Goal: Task Accomplishment & Management: Manage account settings

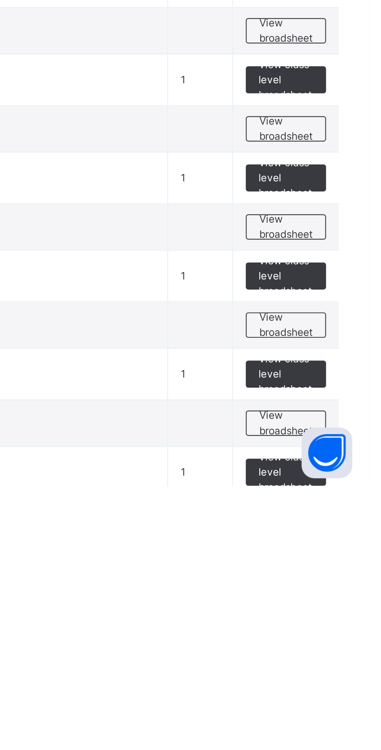
click at [332, 721] on span "View broadsheet" at bounding box center [343, 721] width 25 height 14
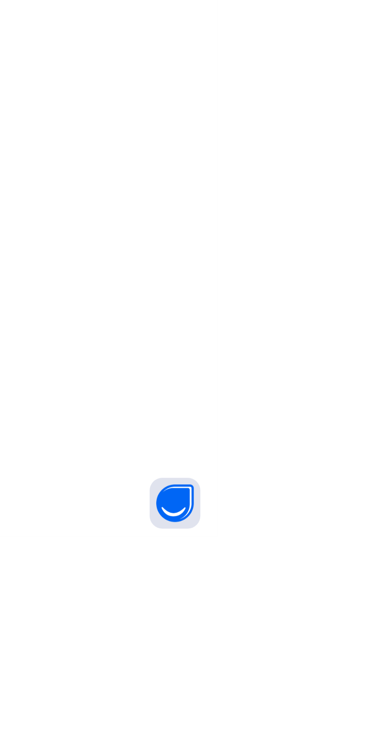
click at [350, 633] on div "Broadsheet / SS 2 GOLD Class Arm Broadsheet Cumulative Third Term 2024-2025 Sen…" at bounding box center [237, 375] width 288 height 750
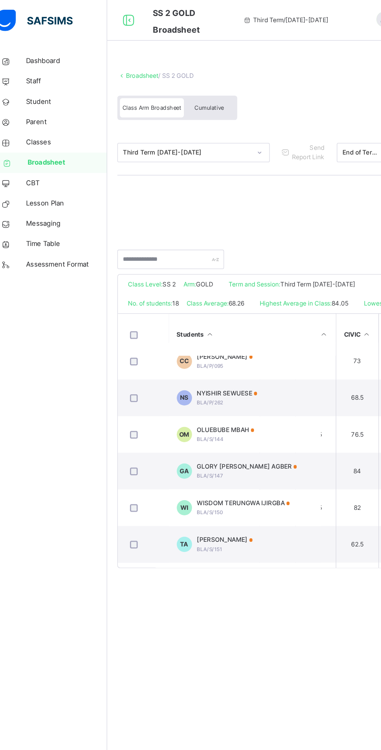
scroll to position [38, 48]
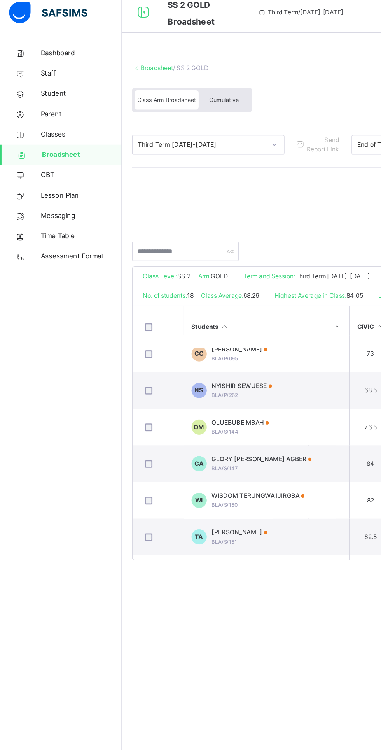
click at [59, 141] on span "CBT" at bounding box center [62, 140] width 62 height 8
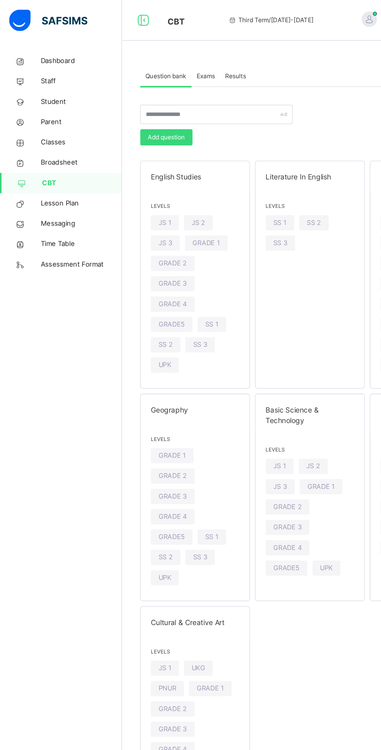
click at [49, 121] on span "Broadsheet" at bounding box center [62, 125] width 62 height 8
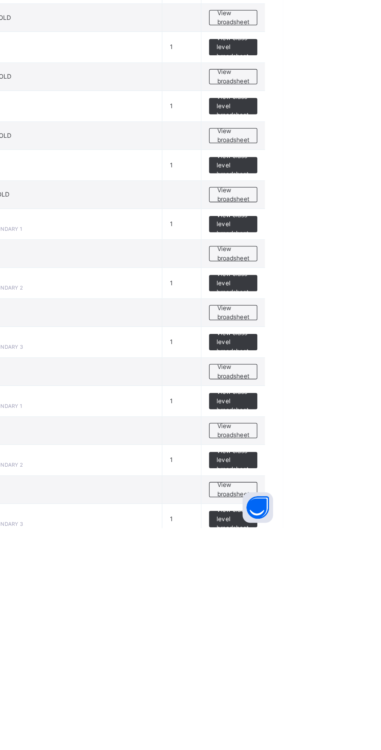
click at [336, 724] on span "View broadsheet" at bounding box center [343, 721] width 25 height 14
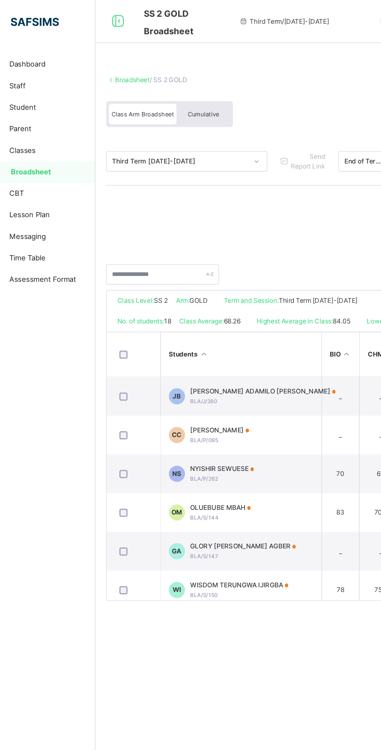
click at [174, 287] on span "[PERSON_NAME] ADAMILO [PERSON_NAME]" at bounding box center [214, 283] width 105 height 7
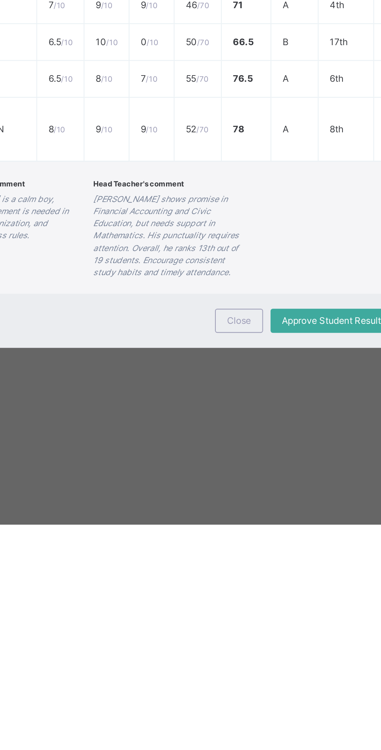
click at [233, 648] on span "Close" at bounding box center [227, 644] width 12 height 7
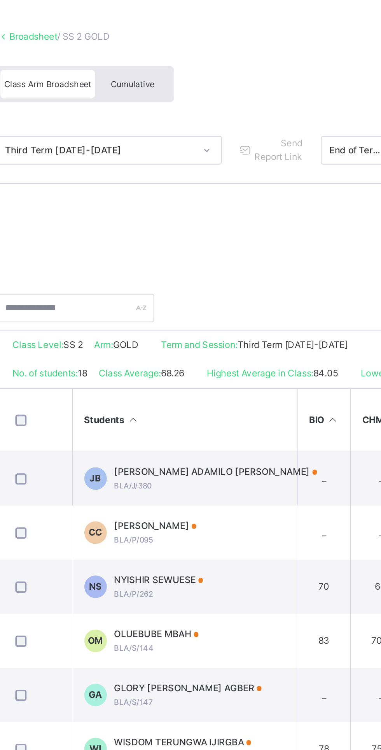
click at [205, 322] on div "CHISOM EMMANUELLA CHIBUEZE BLA/P/095" at bounding box center [183, 315] width 43 height 14
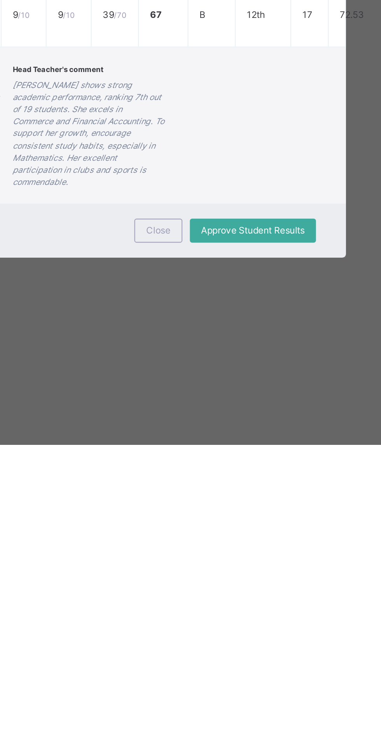
click at [233, 643] on span "Close" at bounding box center [227, 639] width 12 height 7
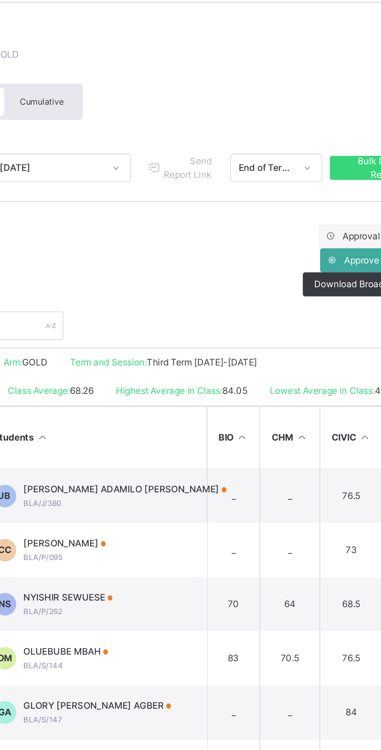
click at [246, 115] on span "Send Report Link" at bounding box center [247, 117] width 26 height 14
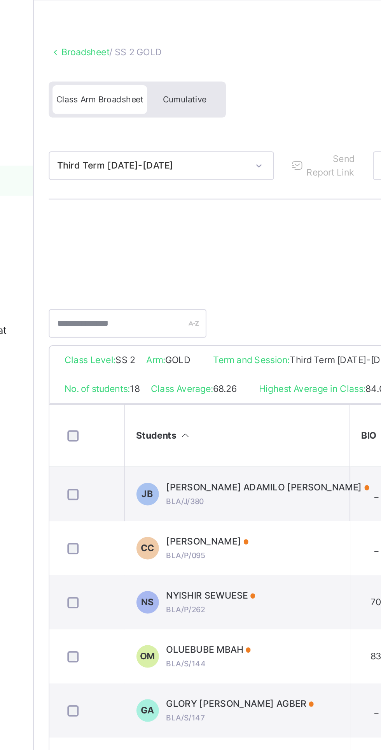
click at [171, 82] on span "Cumulative" at bounding box center [171, 82] width 23 height 5
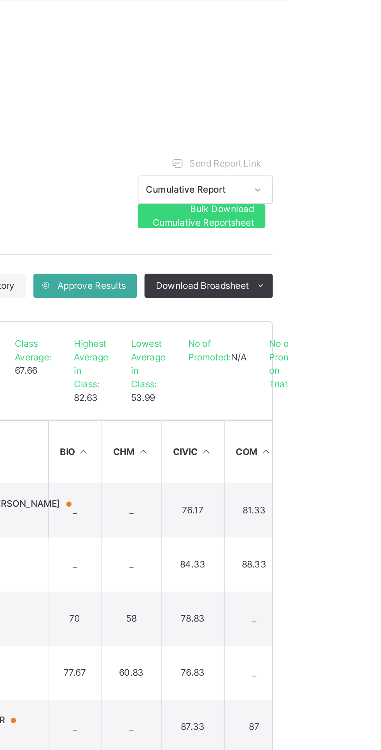
click at [334, 113] on span "Send Report Link" at bounding box center [348, 115] width 37 height 7
click at [343, 112] on div "Send Report Link" at bounding box center [346, 115] width 56 height 12
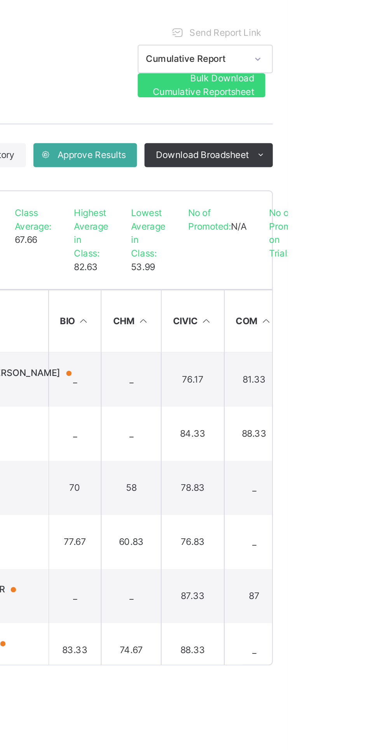
click at [270, 139] on div "Third Term 2024-2025 Send Report Link Cumulative Report Bulk Download Cumulativ…" at bounding box center [237, 131] width 272 height 44
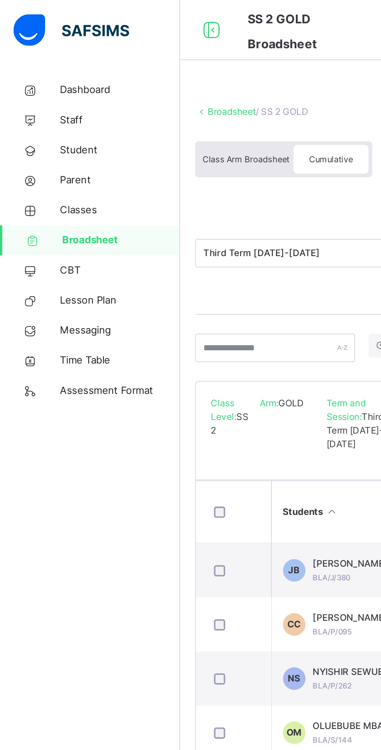
click at [39, 121] on span "Broadsheet" at bounding box center [62, 125] width 61 height 8
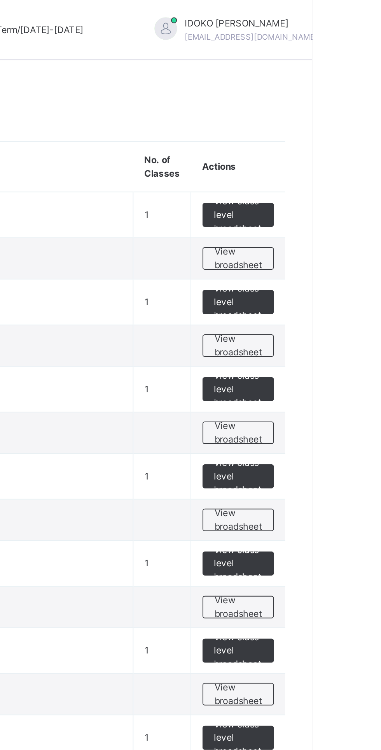
click at [334, 137] on span "View broadsheet" at bounding box center [343, 134] width 25 height 14
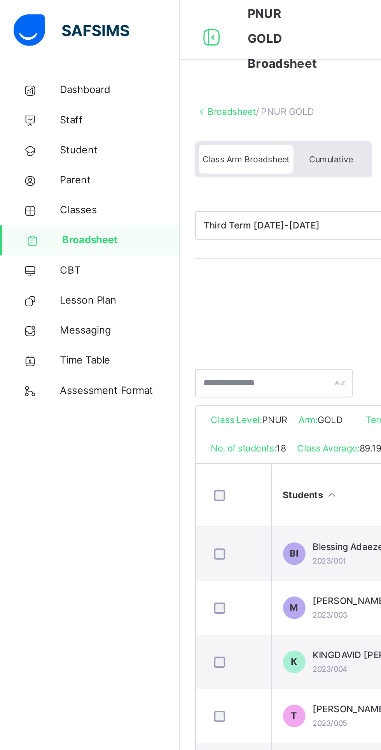
click at [38, 122] on span "Broadsheet" at bounding box center [62, 125] width 61 height 8
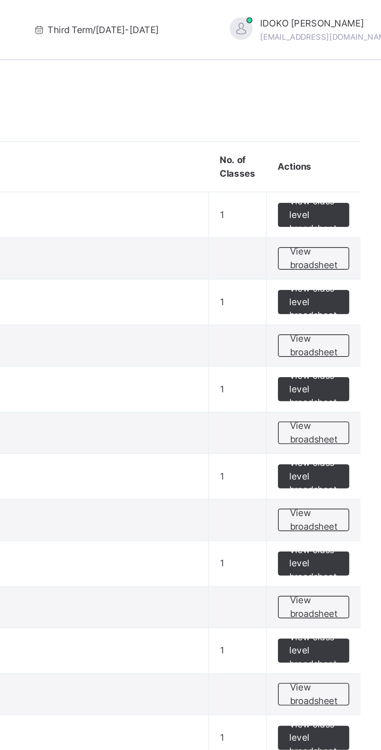
click at [334, 115] on span "View class level broadsheet" at bounding box center [342, 111] width 25 height 21
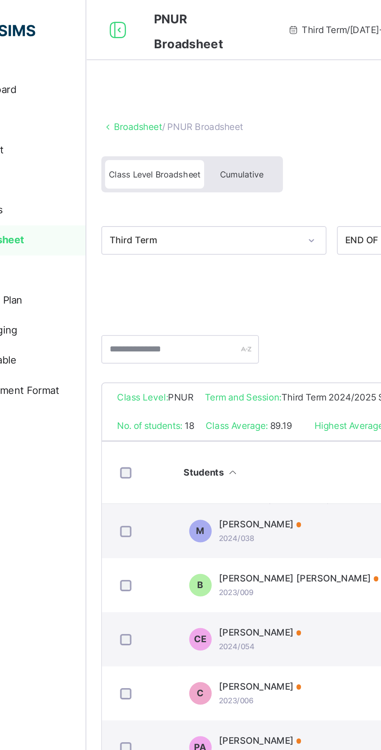
scroll to position [0, 69]
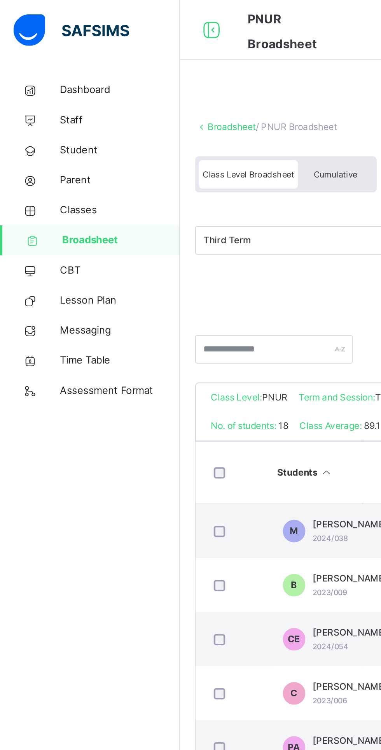
click at [37, 108] on span "Classes" at bounding box center [62, 109] width 62 height 8
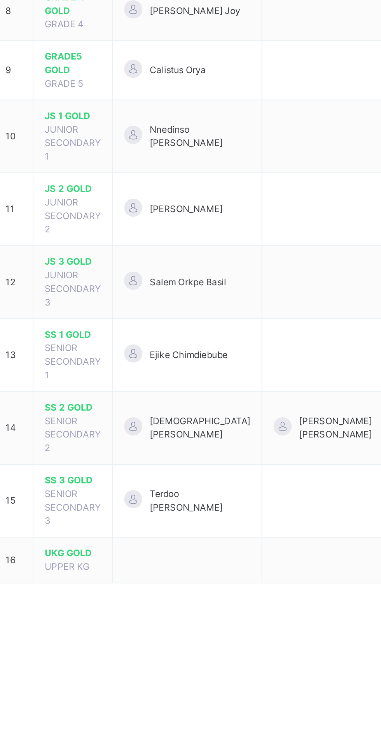
click at [208, 537] on span "[DEMOGRAPHIC_DATA][PERSON_NAME]" at bounding box center [214, 544] width 52 height 14
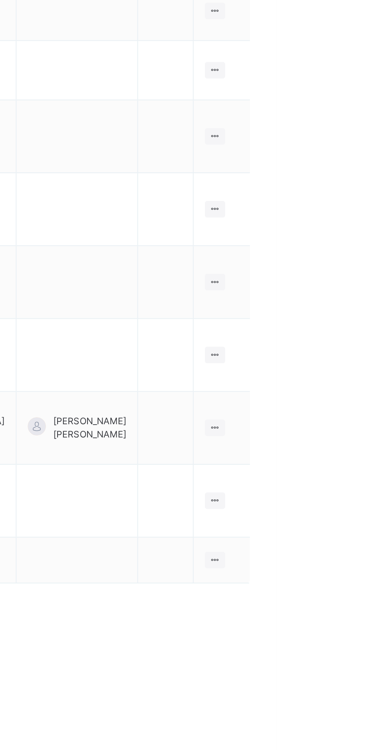
click at [349, 541] on icon at bounding box center [349, 544] width 7 height 6
click at [311, 563] on td at bounding box center [324, 582] width 29 height 38
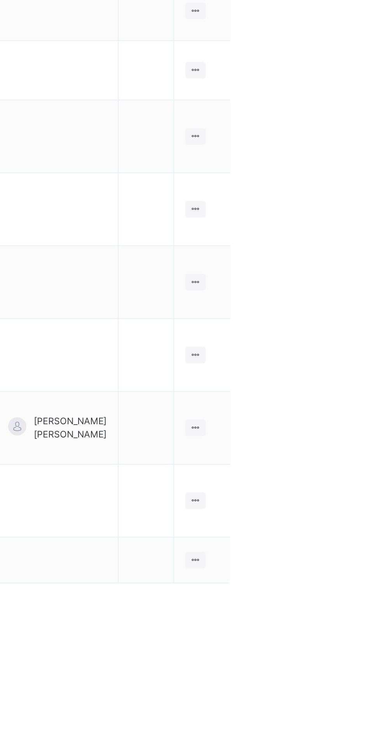
click at [347, 541] on icon at bounding box center [349, 544] width 7 height 6
click at [0, 0] on div "Assign form Teacher" at bounding box center [0, 0] width 0 height 0
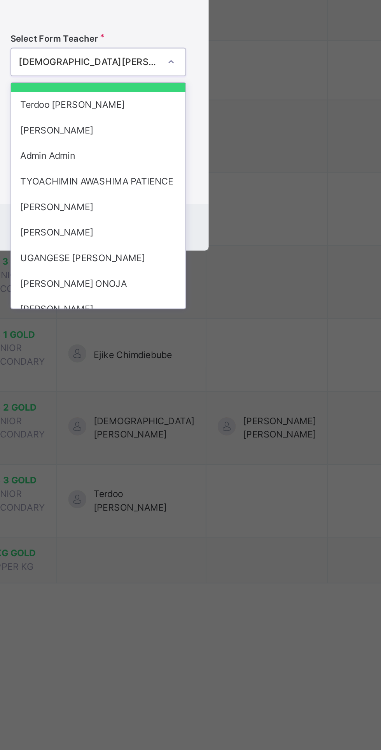
scroll to position [334, 0]
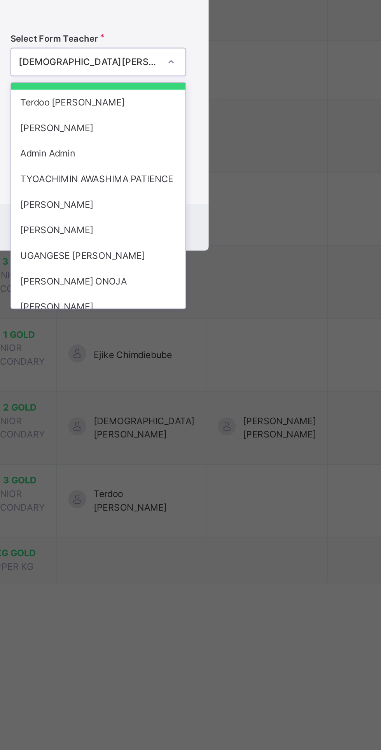
click at [190, 435] on div "DAVID SARAH QUEEN" at bounding box center [191, 428] width 90 height 13
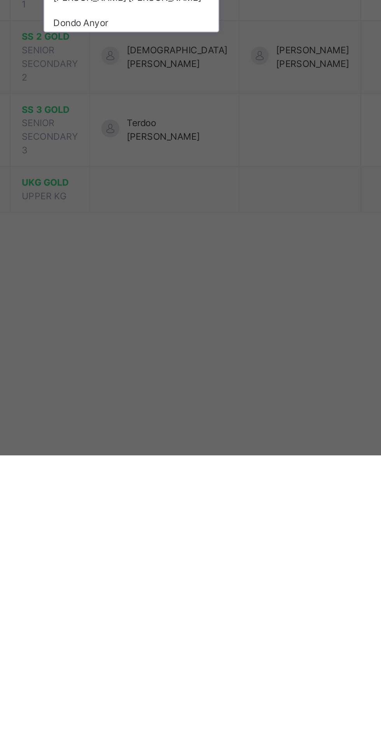
scroll to position [0, 0]
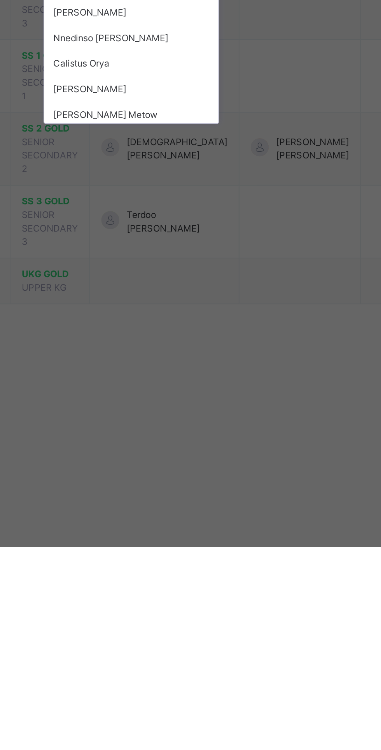
click at [154, 559] on div "× Form Teacher Select Form Teacher DAVID SARAH QUEEN Select Assistant Form Teac…" at bounding box center [190, 375] width 381 height 750
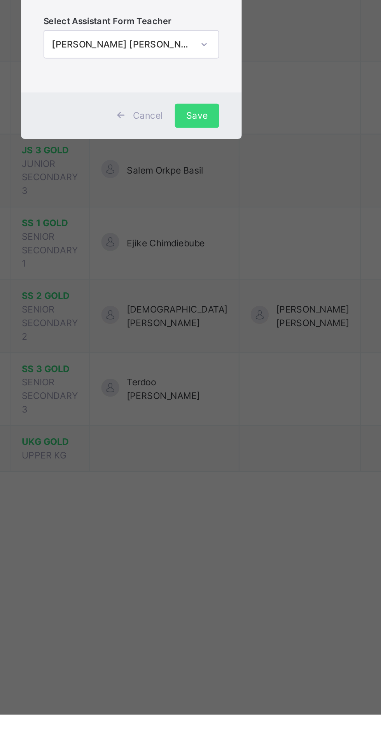
click at [236, 446] on div "Save" at bounding box center [224, 440] width 23 height 12
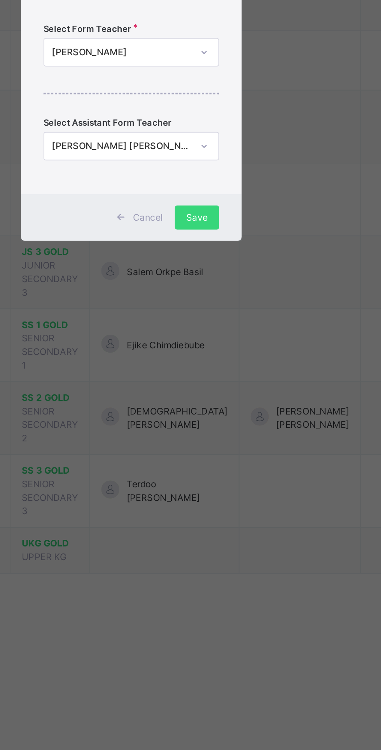
click at [236, 446] on div "Save" at bounding box center [224, 440] width 23 height 12
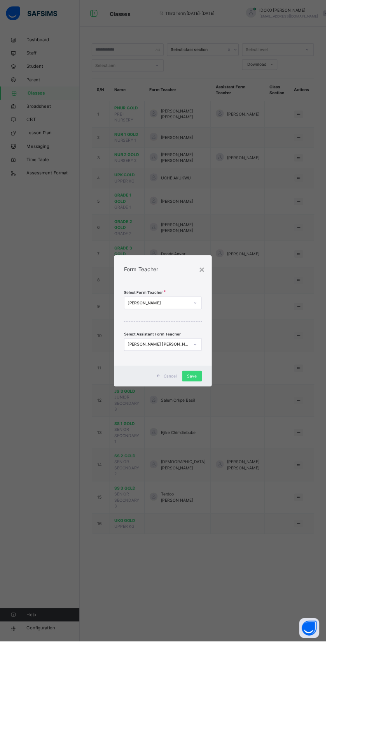
click at [240, 323] on div "×" at bounding box center [236, 314] width 7 height 16
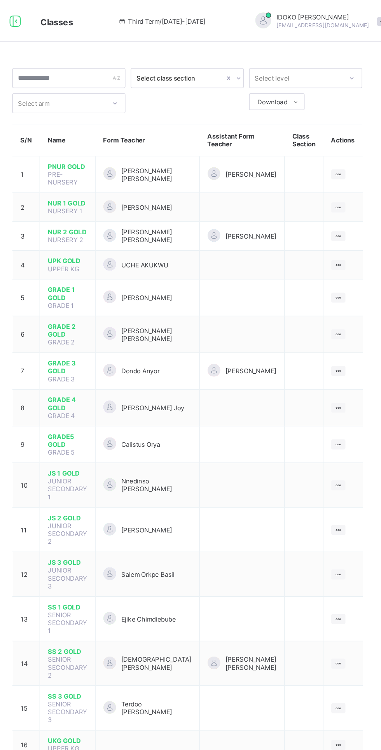
click at [169, 476] on td "SS 2 GOLD SENIOR SECONDARY 2" at bounding box center [148, 492] width 41 height 33
click at [223, 487] on span "[DEMOGRAPHIC_DATA][PERSON_NAME]" at bounding box center [214, 493] width 52 height 12
click at [347, 490] on icon at bounding box center [349, 493] width 7 height 6
click at [0, 0] on ul "View Class Assign form Teacher" at bounding box center [0, 0] width 0 height 0
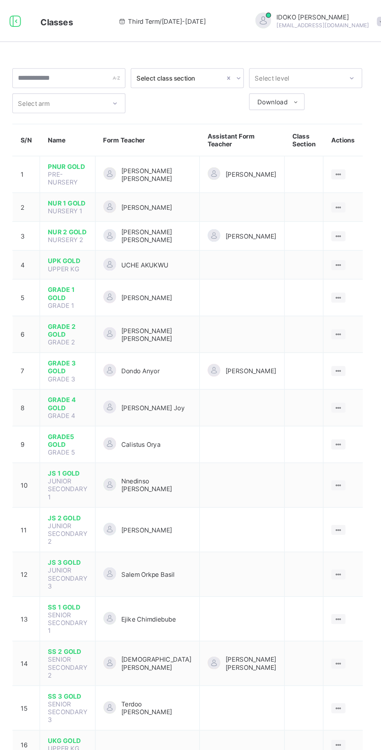
click at [0, 0] on ul "View Class Assign form Teacher" at bounding box center [0, 0] width 0 height 0
click at [0, 0] on icon at bounding box center [0, 0] width 0 height 0
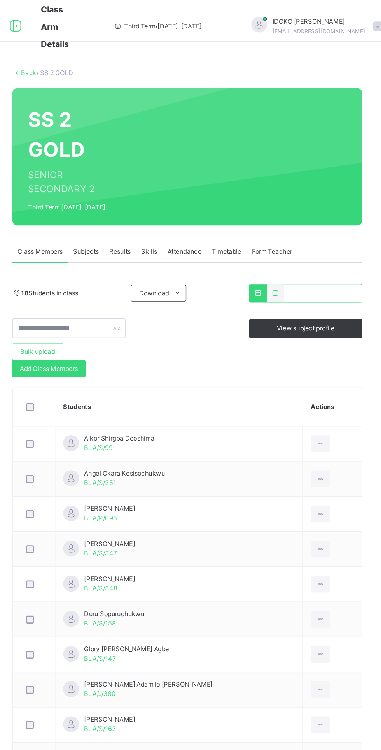
click at [186, 186] on span "Results" at bounding box center [187, 186] width 16 height 7
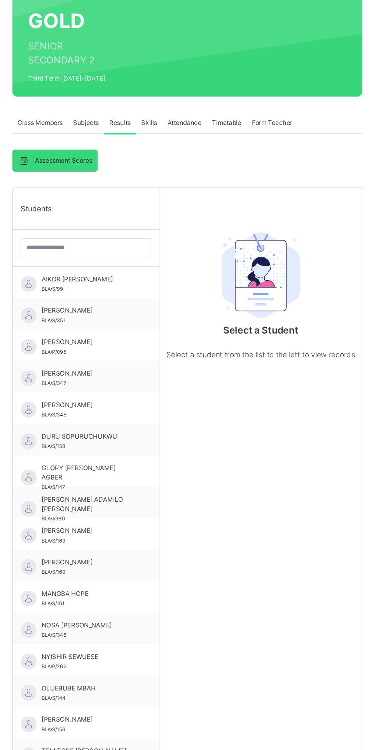
click at [183, 311] on div "AIKOR SHIRGBA DOOSHIMA BLA/S/99" at bounding box center [164, 306] width 70 height 14
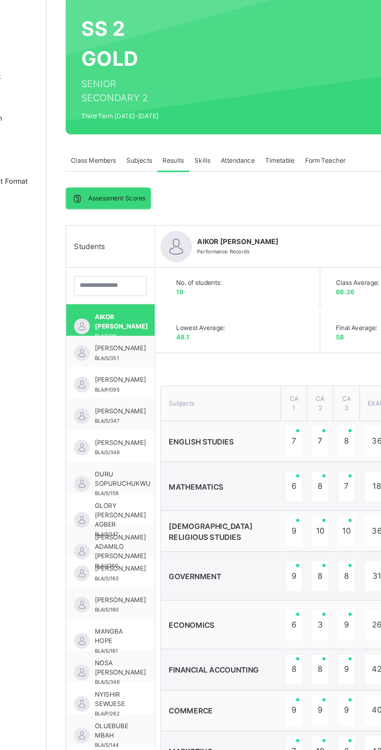
click at [304, 181] on div "Form Teacher" at bounding box center [300, 187] width 38 height 16
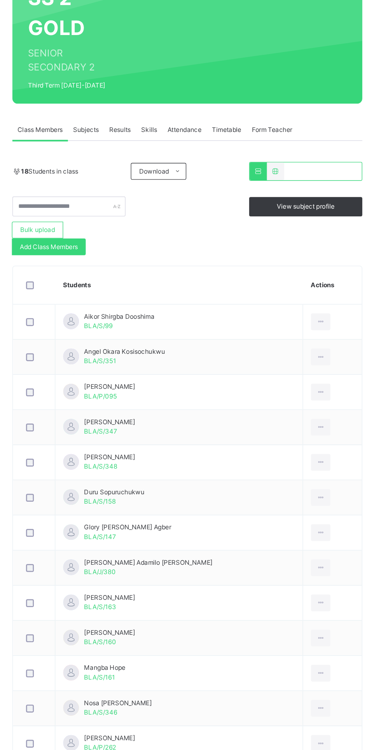
click at [313, 194] on div "Form Teacher" at bounding box center [300, 187] width 38 height 16
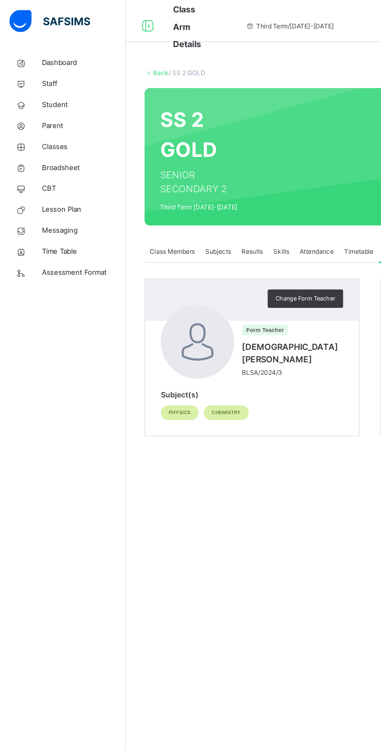
click at [58, 125] on span "Broadsheet" at bounding box center [62, 125] width 62 height 8
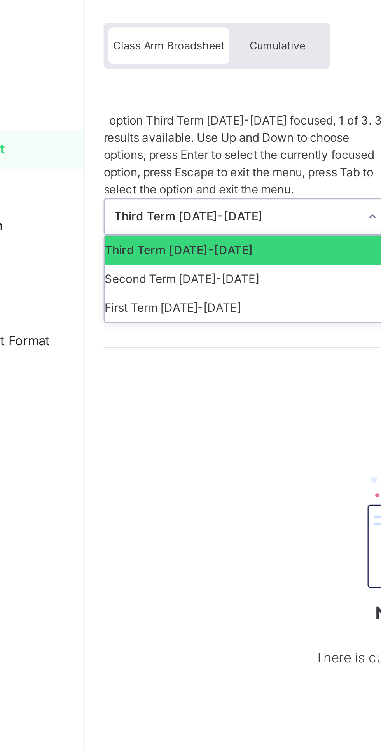
click at [137, 171] on div "Second Term [DATE]-[DATE]" at bounding box center [160, 177] width 116 height 12
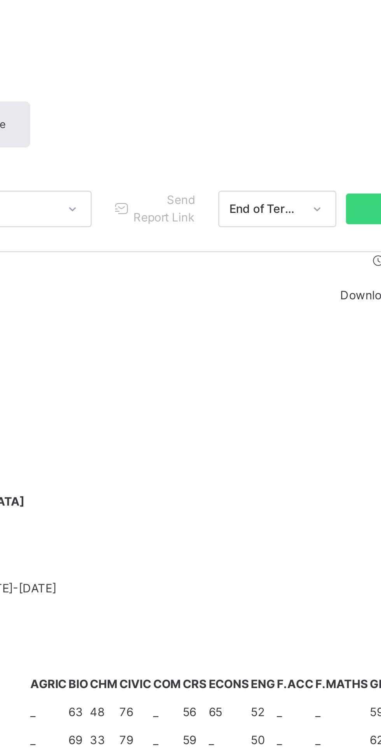
click at [249, 121] on span "Send Report Link" at bounding box center [247, 117] width 26 height 14
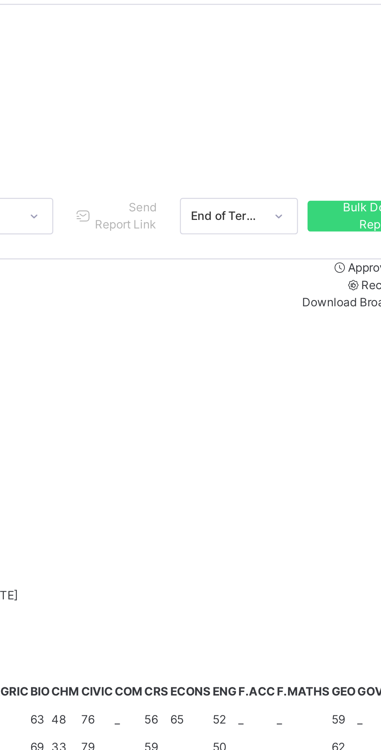
click at [248, 121] on span "Send Report Link" at bounding box center [247, 117] width 26 height 14
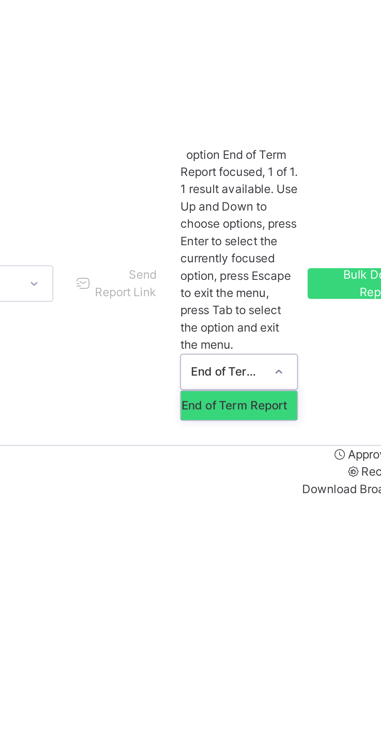
click at [296, 209] on div "End of Term Report" at bounding box center [293, 215] width 47 height 12
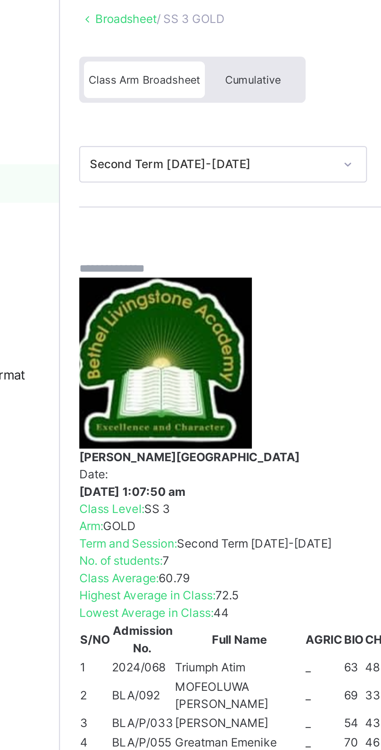
click at [173, 84] on span "Cumulative" at bounding box center [171, 82] width 23 height 5
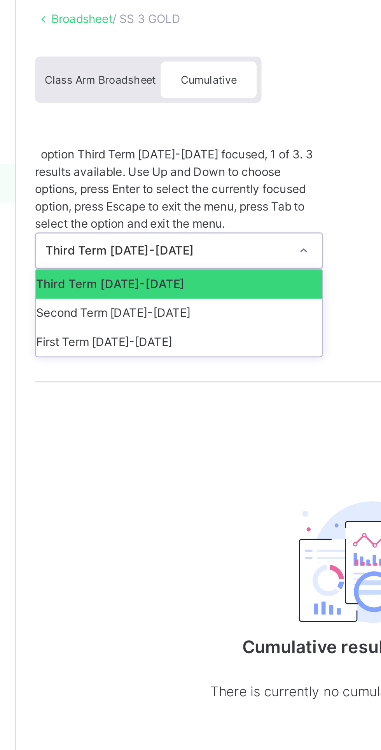
click at [188, 160] on div "Third Term [DATE]-[DATE]" at bounding box center [160, 166] width 116 height 12
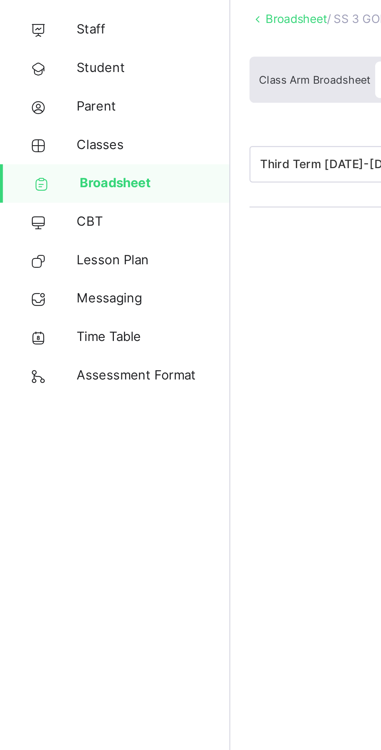
click at [73, 118] on link "Broadsheet" at bounding box center [46, 125] width 93 height 16
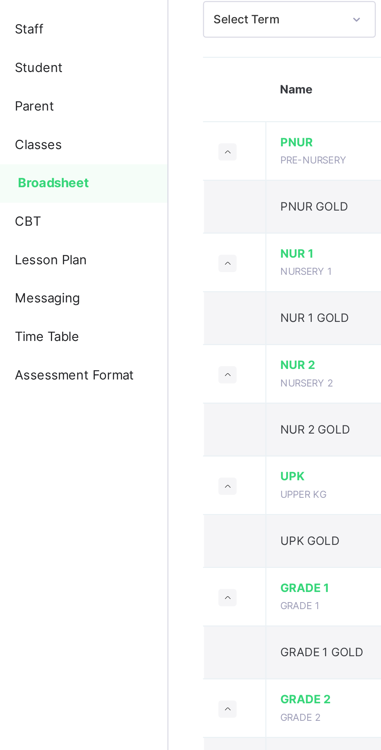
click at [150, 158] on span "NURSERY 1" at bounding box center [149, 160] width 21 height 5
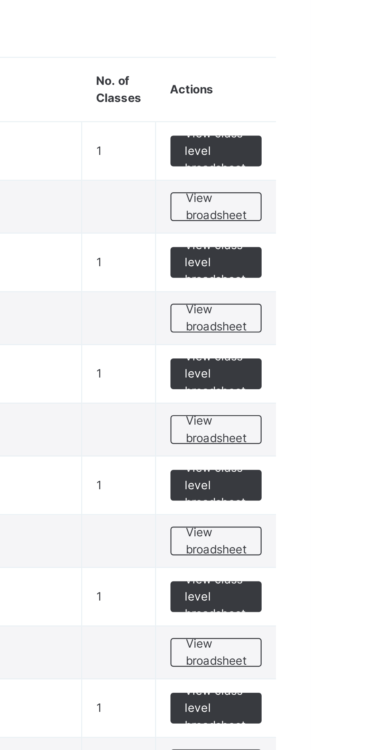
click at [336, 176] on span "View broadsheet" at bounding box center [343, 179] width 25 height 14
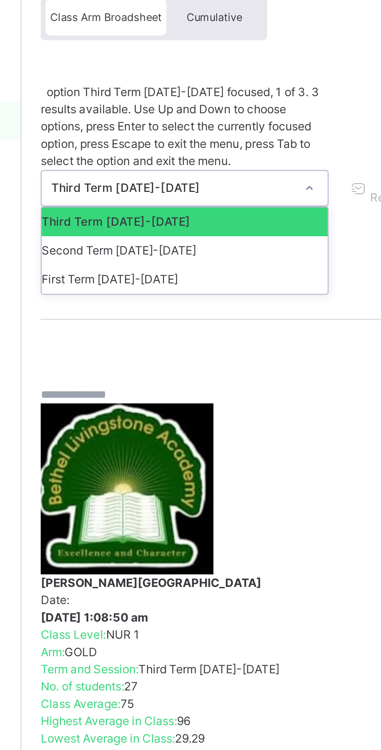
click at [165, 171] on div "Second Term [DATE]-[DATE]" at bounding box center [160, 177] width 116 height 12
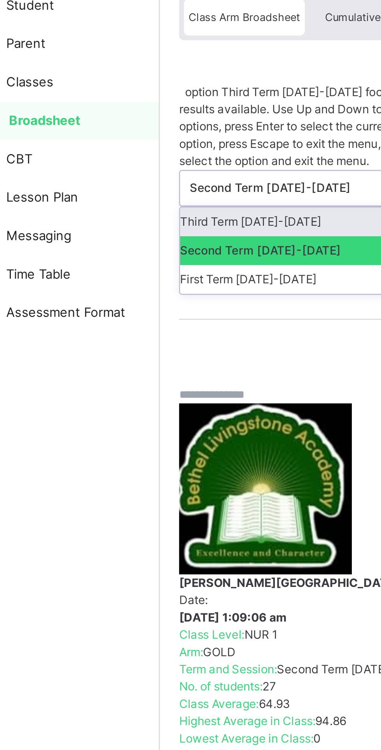
click at [145, 183] on div "First Term [DATE]-[DATE]" at bounding box center [160, 189] width 116 height 12
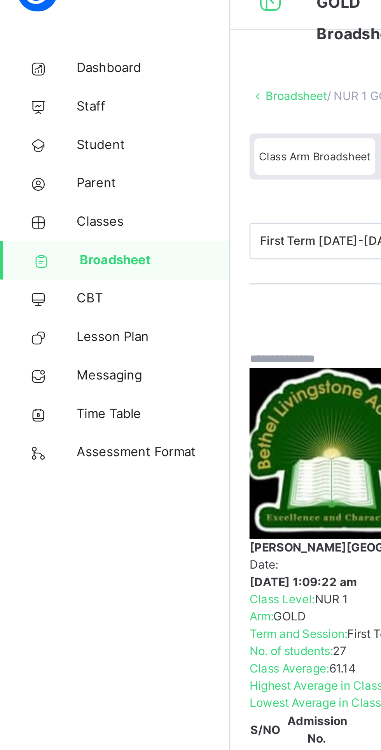
click at [55, 92] on span "Parent" at bounding box center [62, 94] width 62 height 8
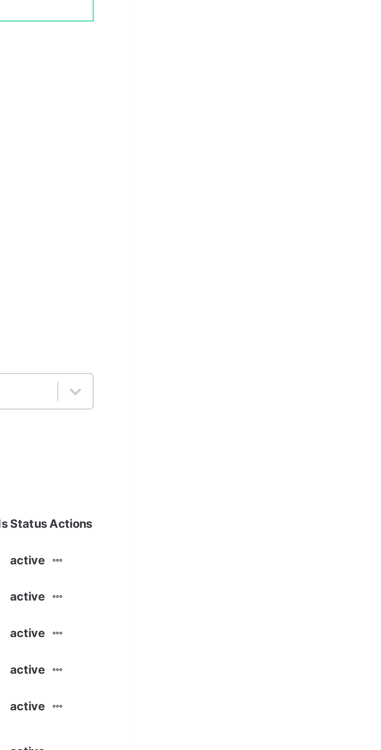
click at [356, 321] on icon at bounding box center [353, 321] width 7 height 6
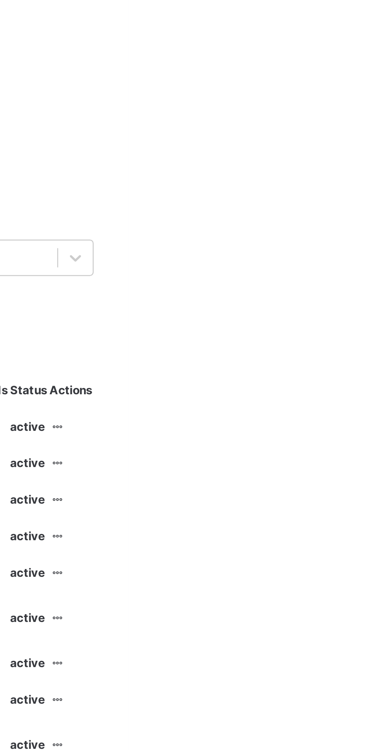
click at [371, 256] on div "Parent Signup Approval Parent Signup Approval 161 Parents in current term 474 T…" at bounding box center [237, 521] width 288 height 965
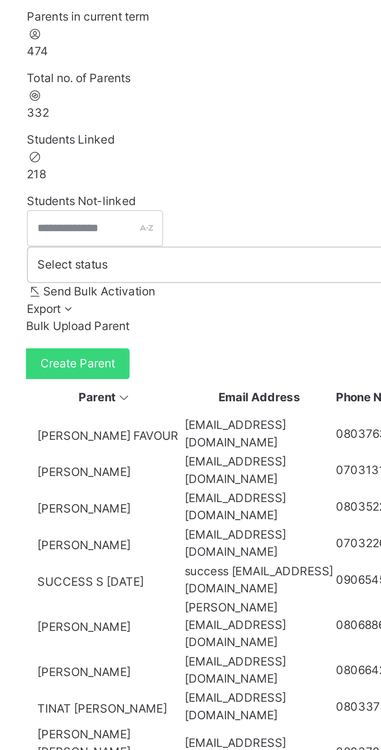
click at [114, 260] on icon at bounding box center [110, 263] width 7 height 6
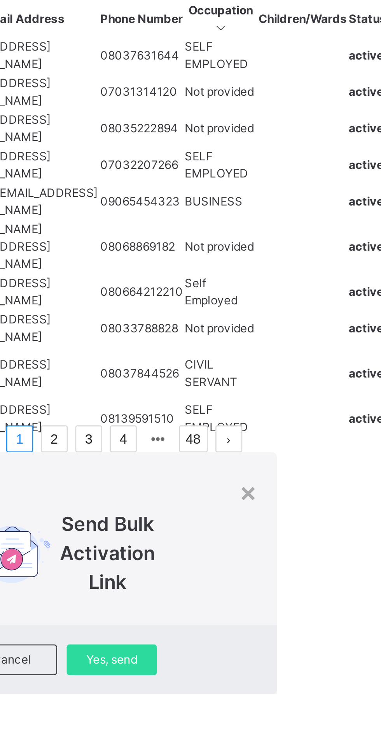
click at [297, 489] on div "×" at bounding box center [292, 497] width 7 height 16
